Goal: Task Accomplishment & Management: Manage account settings

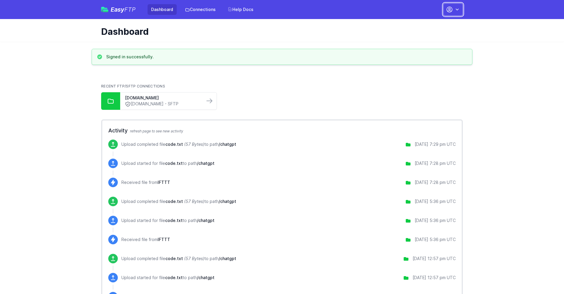
click at [453, 10] on button "button" at bounding box center [453, 9] width 20 height 12
click at [434, 25] on link "Account Settings" at bounding box center [434, 24] width 57 height 11
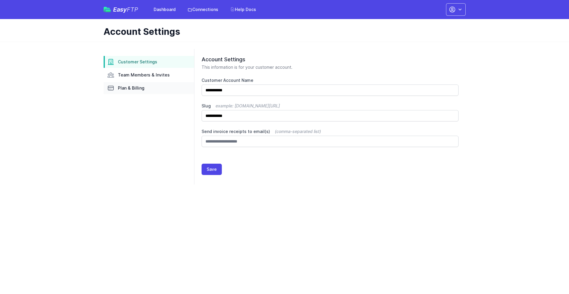
click at [149, 88] on link "Plan & Billing" at bounding box center [149, 88] width 90 height 12
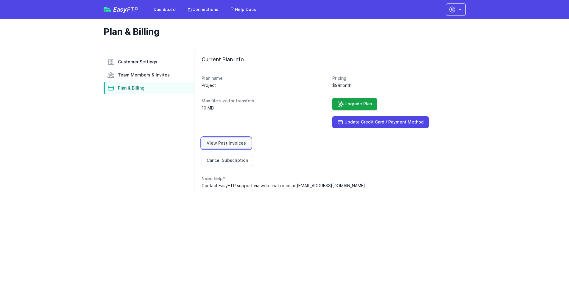
click at [225, 143] on link "View Past Invoices" at bounding box center [225, 142] width 49 height 11
